Goal: Check status: Check status

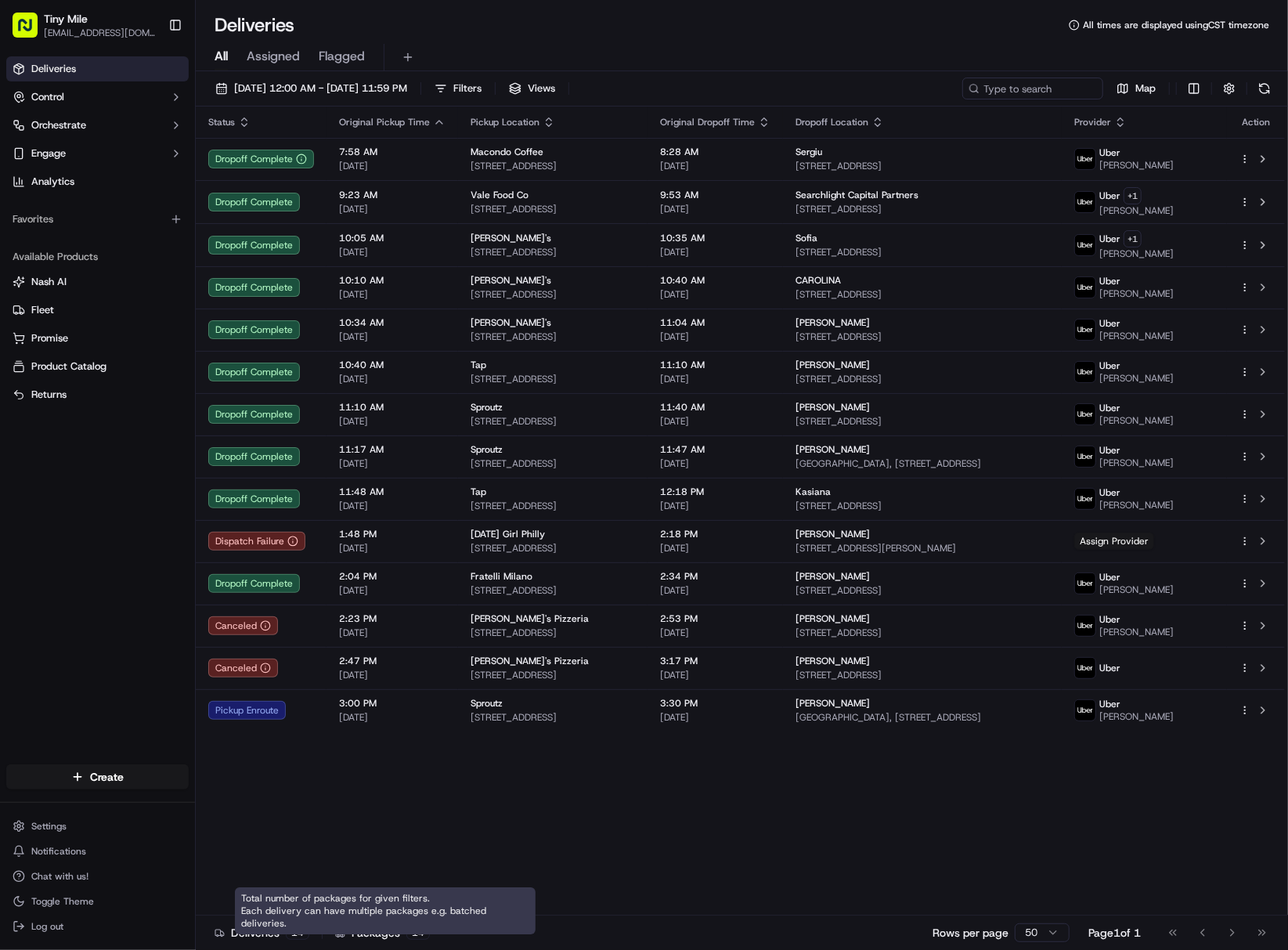
click at [781, 831] on div "Status Original Pickup Time Pickup Location Original Dropoff Time Dropoff Locat…" at bounding box center [740, 511] width 1089 height 809
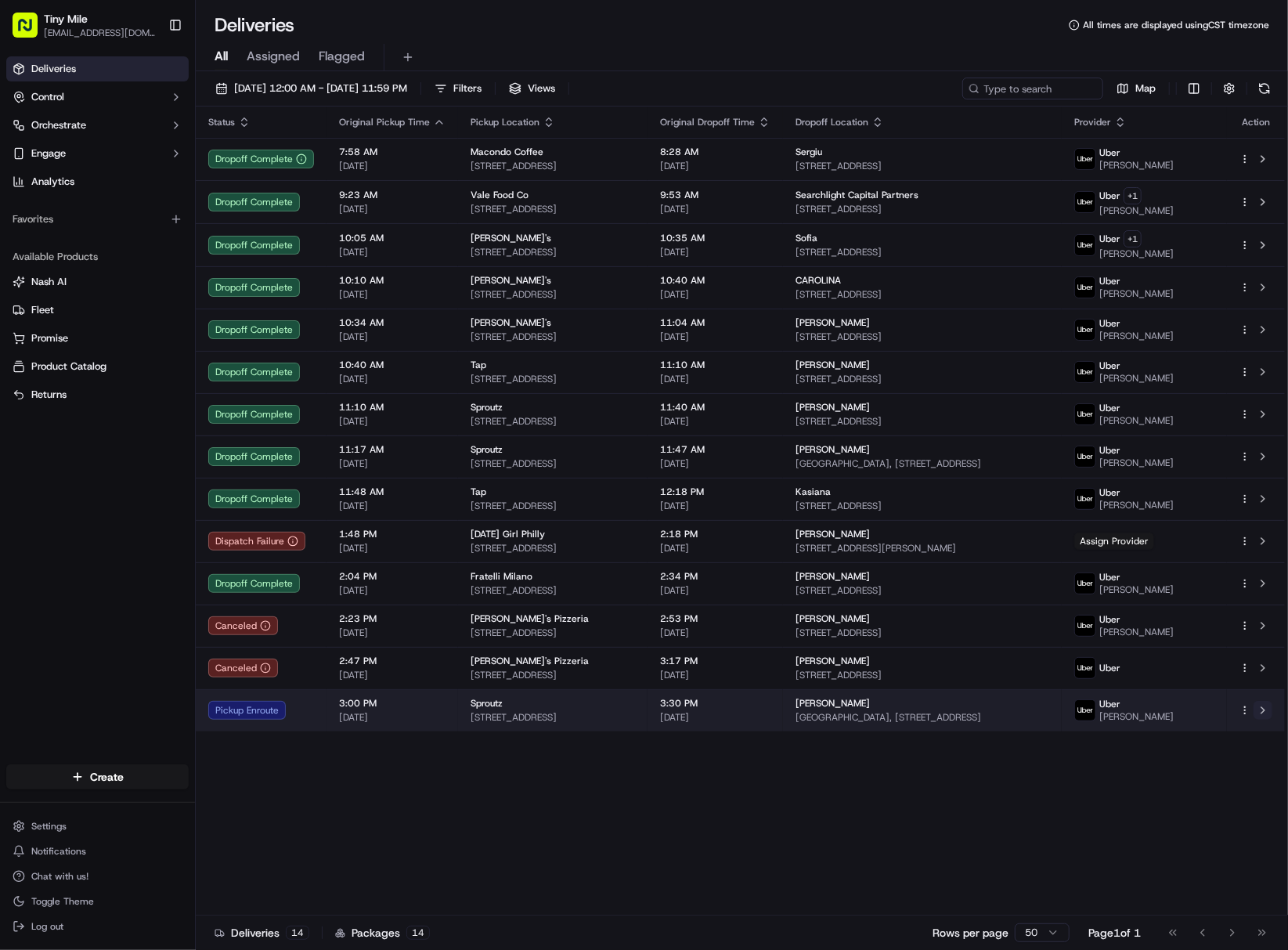
click at [1272, 720] on button at bounding box center [1262, 710] width 19 height 19
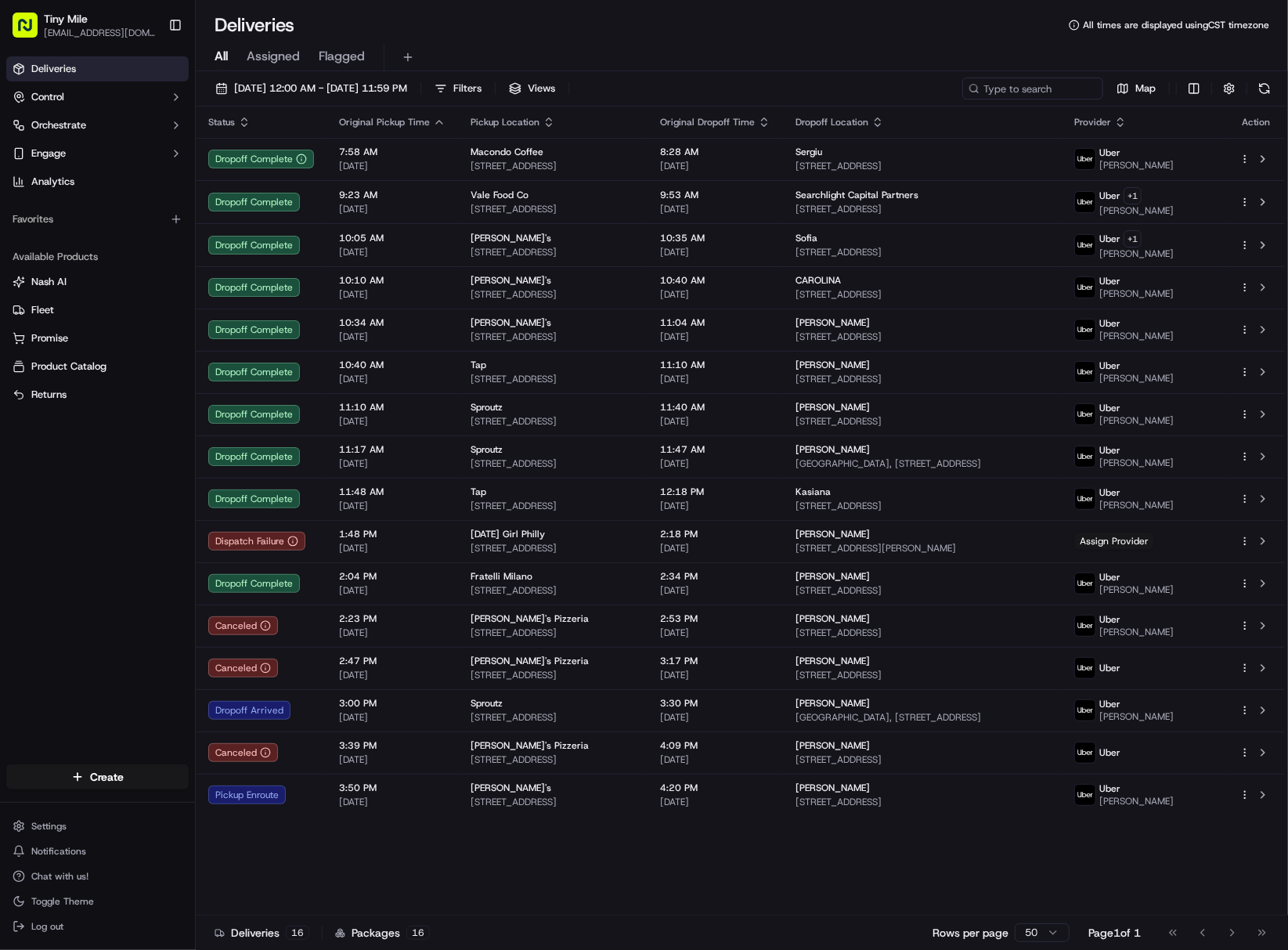
click at [744, 872] on div "Status Original Pickup Time Pickup Location Original Dropoff Time Dropoff Locat…" at bounding box center [740, 511] width 1089 height 809
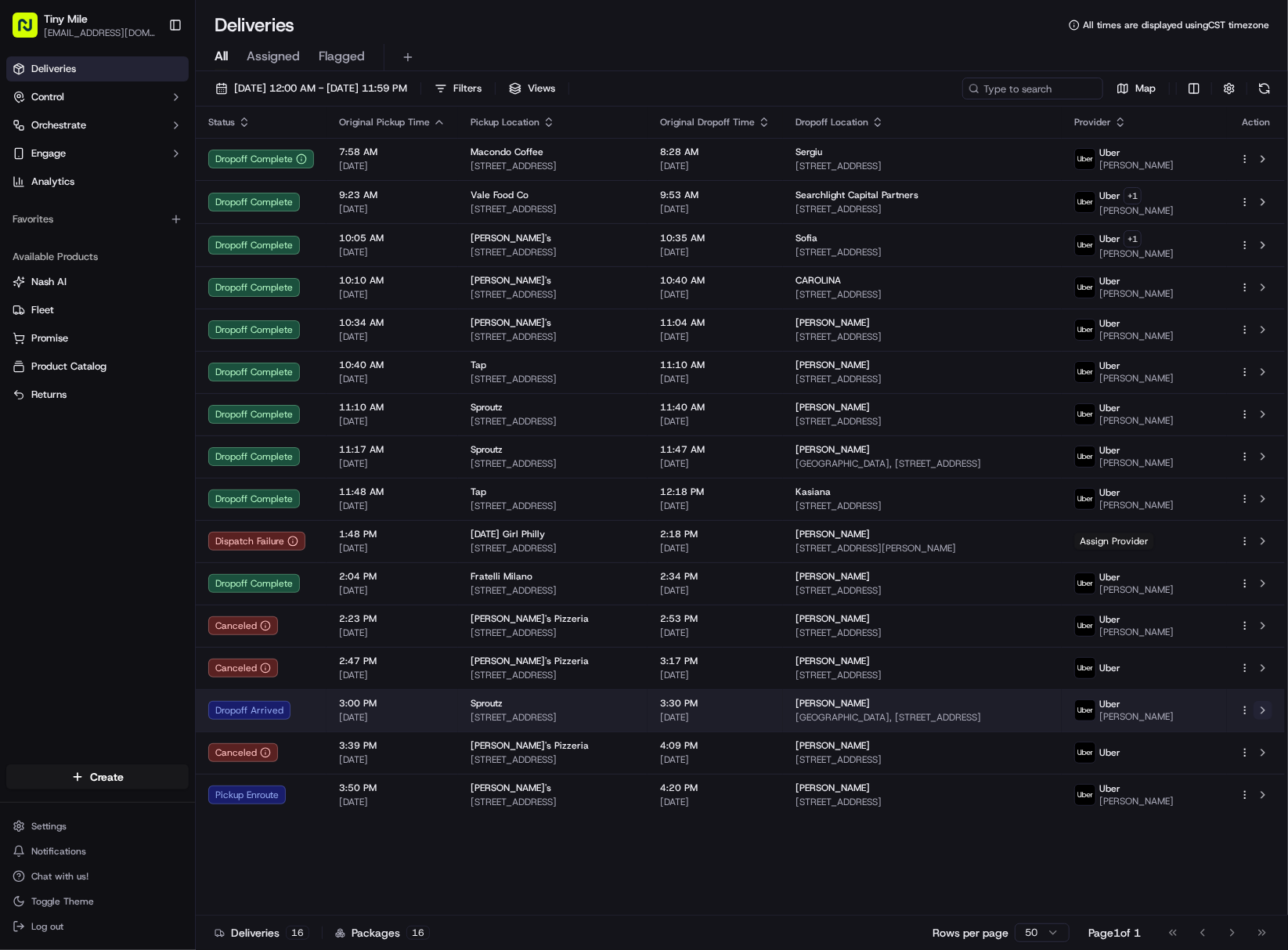
click at [1272, 709] on td at bounding box center [1255, 710] width 58 height 43
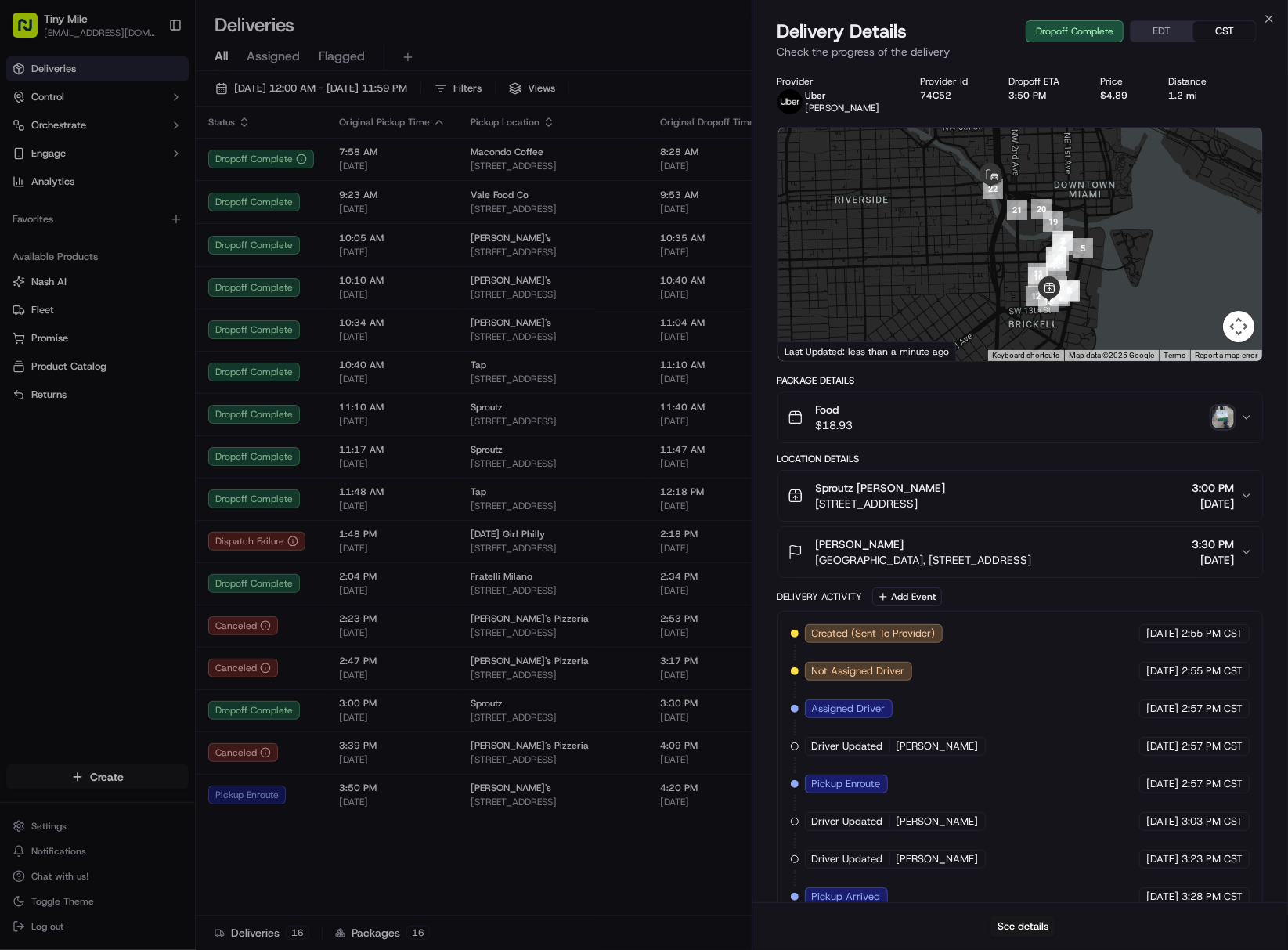
click at [1229, 417] on img "button" at bounding box center [1223, 417] width 22 height 22
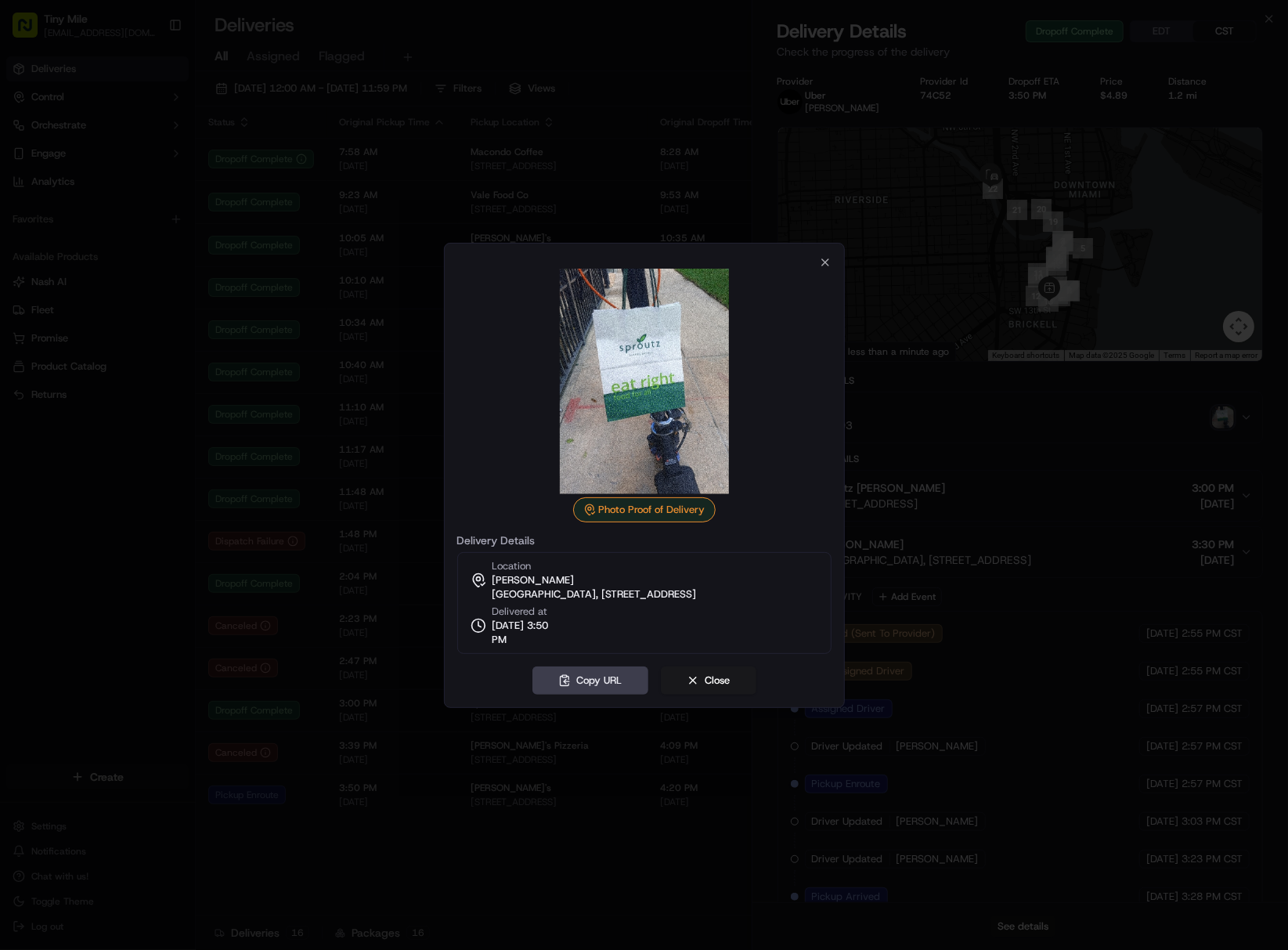
click at [94, 550] on div at bounding box center [644, 475] width 1288 height 950
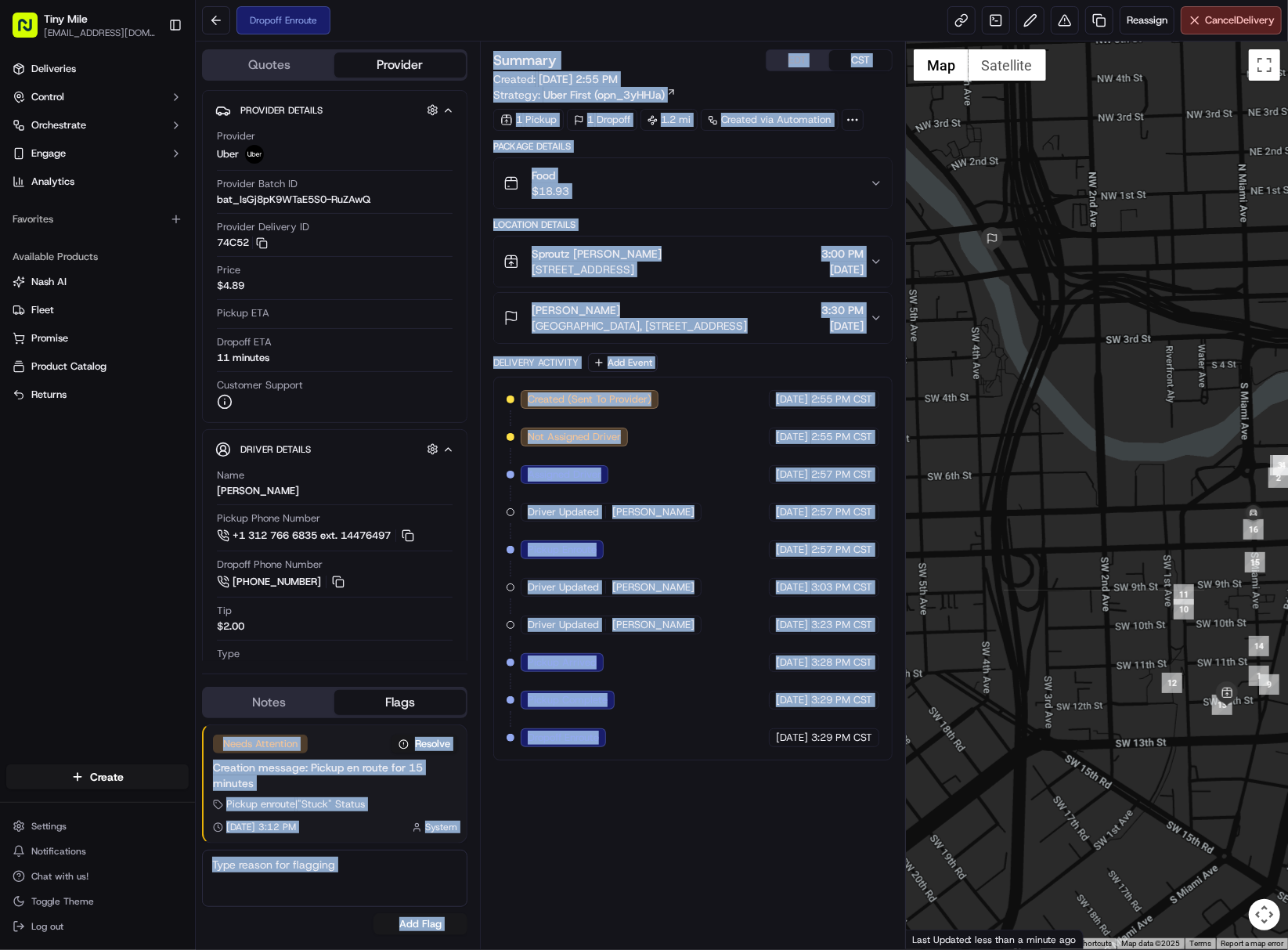
drag, startPoint x: 628, startPoint y: 752, endPoint x: 473, endPoint y: 684, distance: 169.3
click at [473, 687] on div "Quotes Provider Provider Details Hidden ( 1 ) Provider Uber Provider Batch ID b…" at bounding box center [551, 495] width 710 height 907
